Goal: Check status: Check status

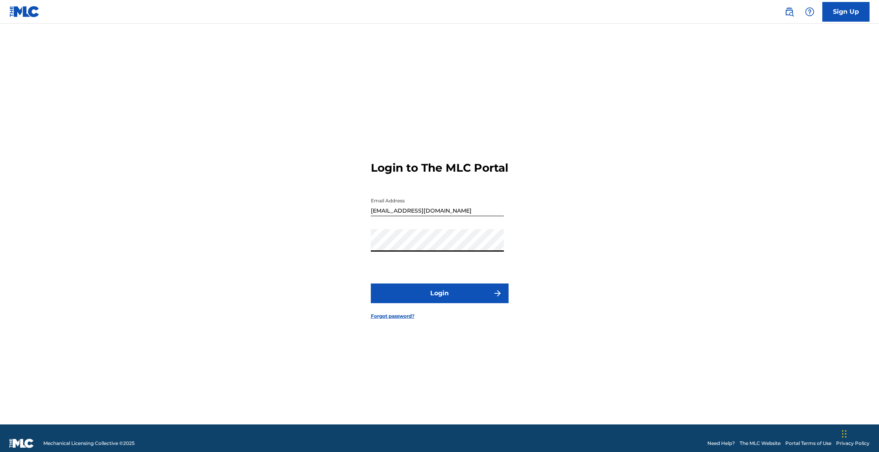
click at [358, 252] on div "Login to The MLC Portal Email Address [EMAIL_ADDRESS][DOMAIN_NAME] Password Log…" at bounding box center [439, 233] width 551 height 381
click at [371, 283] on button "Login" at bounding box center [440, 293] width 138 height 20
click at [335, 248] on div "Login to The MLC Portal Email Address [EMAIL_ADDRESS][DOMAIN_NAME] Password Log…" at bounding box center [439, 233] width 551 height 381
click at [371, 283] on button "Login" at bounding box center [440, 293] width 138 height 20
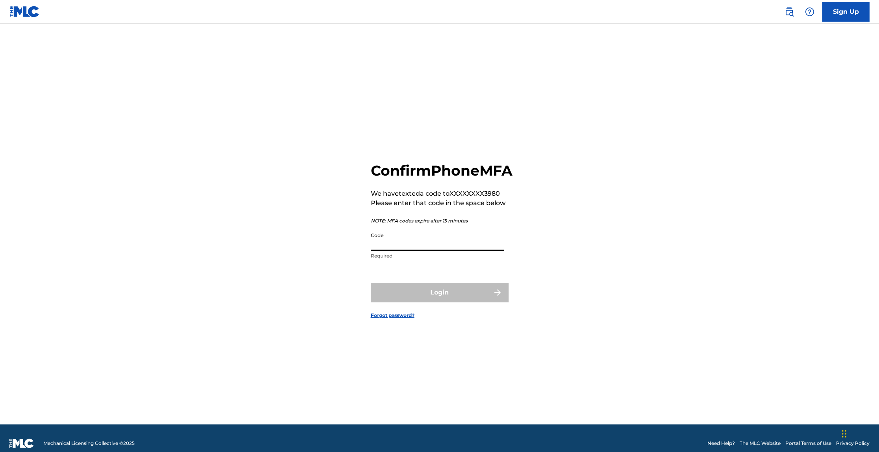
click at [430, 251] on input "Code" at bounding box center [437, 239] width 133 height 22
type input "076829"
click at [371, 283] on button "Login" at bounding box center [440, 293] width 138 height 20
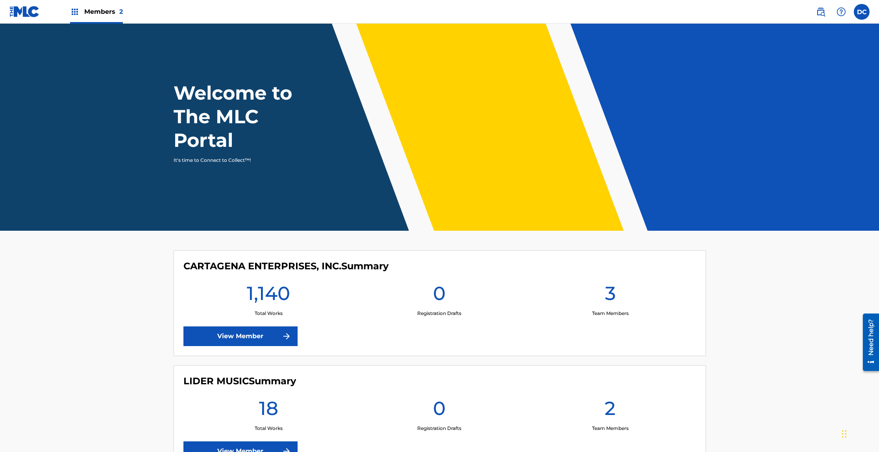
click at [229, 336] on link "View Member" at bounding box center [240, 336] width 114 height 20
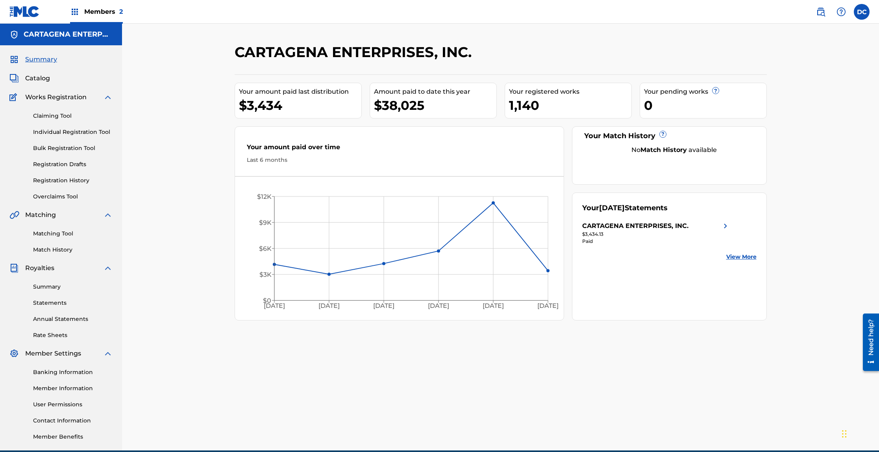
click at [736, 257] on link "View More" at bounding box center [741, 257] width 30 height 8
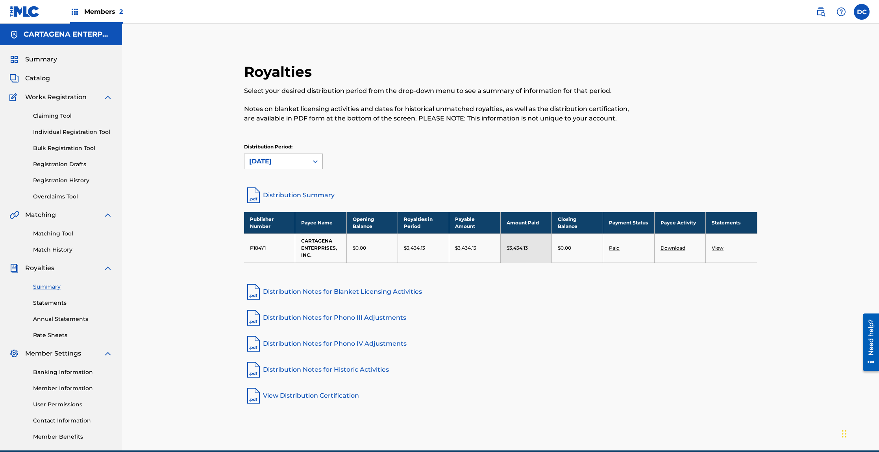
click at [311, 161] on icon at bounding box center [315, 161] width 8 height 8
click at [278, 202] on div "[DATE]" at bounding box center [284, 199] width 78 height 20
click at [717, 248] on link "View" at bounding box center [718, 248] width 12 height 6
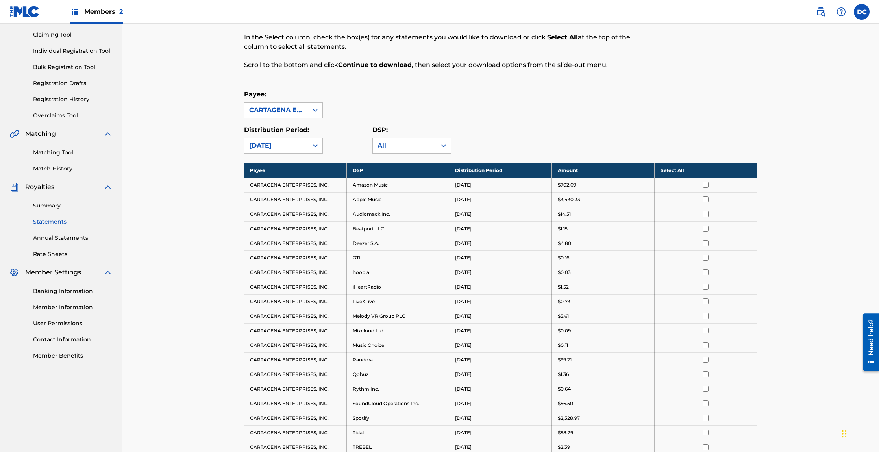
scroll to position [178, 0]
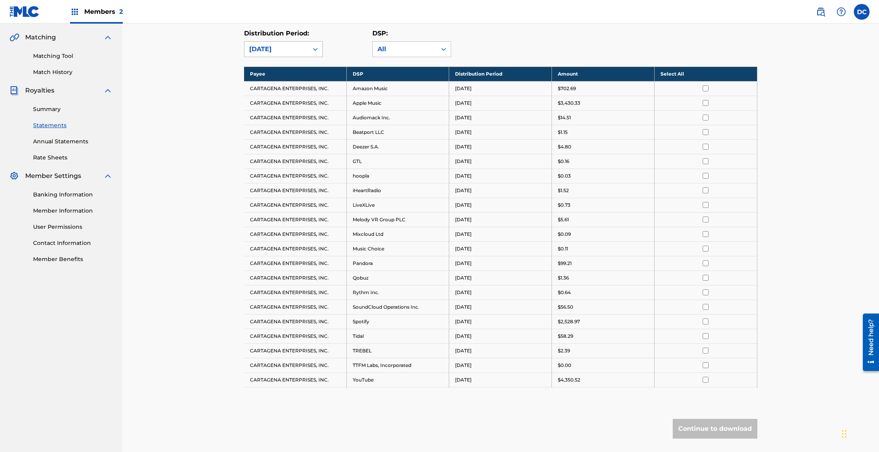
click at [316, 49] on icon at bounding box center [315, 49] width 8 height 8
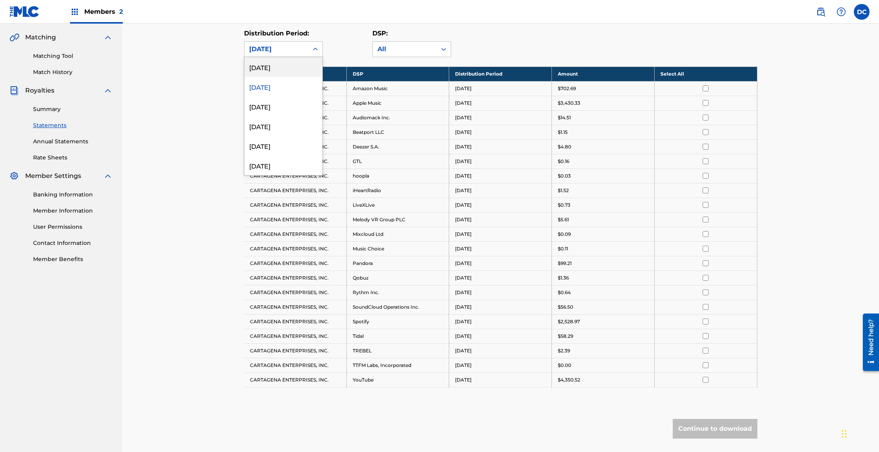
click at [282, 67] on div "[DATE]" at bounding box center [284, 67] width 78 height 20
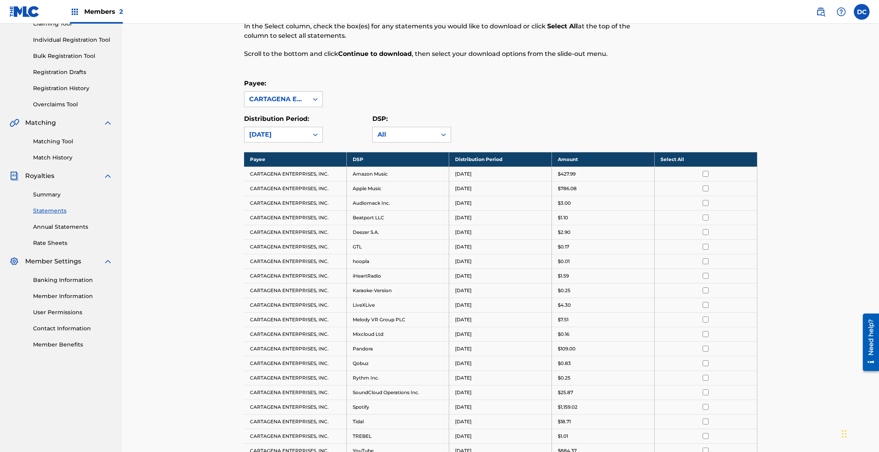
drag, startPoint x: 187, startPoint y: 112, endPoint x: 182, endPoint y: 115, distance: 5.6
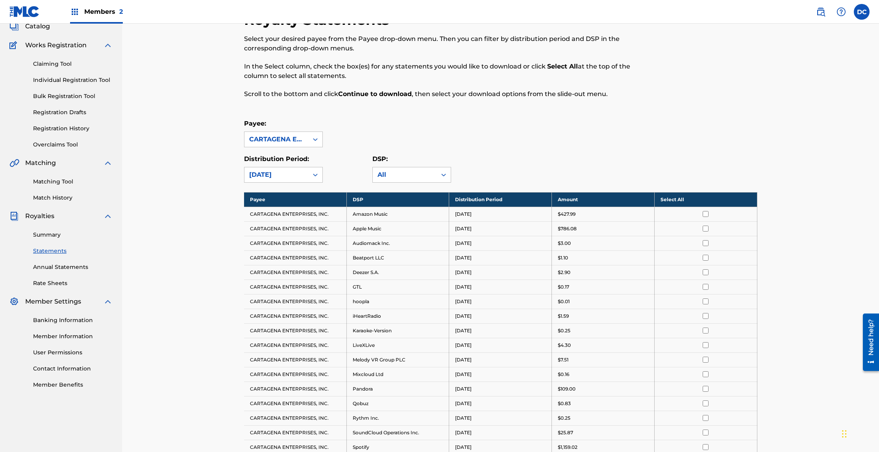
scroll to position [0, 0]
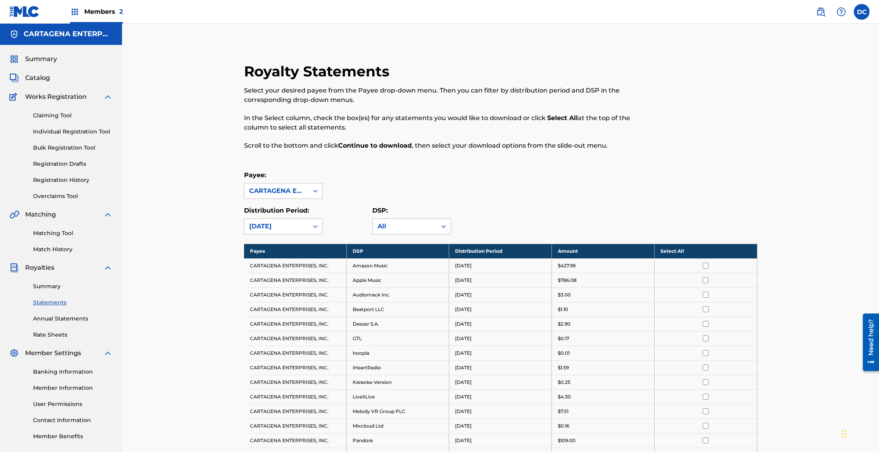
drag, startPoint x: 162, startPoint y: 215, endPoint x: 154, endPoint y: 213, distance: 8.9
click at [865, 13] on label at bounding box center [862, 12] width 16 height 16
click at [862, 12] on input "DC [PERSON_NAME] [EMAIL_ADDRESS][DOMAIN_NAME] Profile Log out" at bounding box center [862, 12] width 0 height 0
click at [787, 98] on p "Log out" at bounding box center [785, 97] width 19 height 7
click at [862, 12] on input "DC [PERSON_NAME] [EMAIL_ADDRESS][DOMAIN_NAME] Profile Log out" at bounding box center [862, 12] width 0 height 0
